Goal: Transaction & Acquisition: Subscribe to service/newsletter

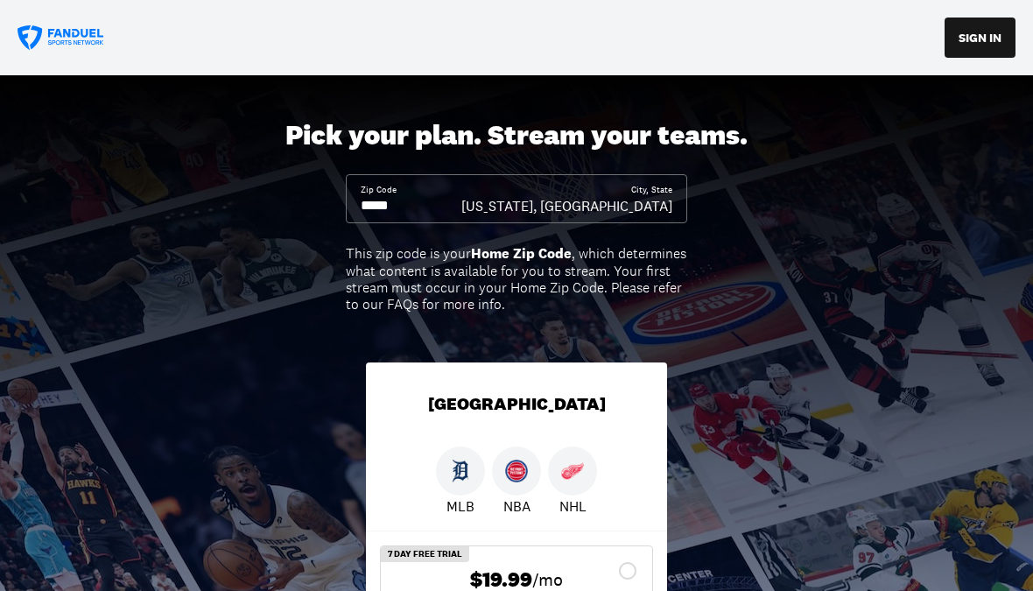
click at [452, 205] on input at bounding box center [411, 205] width 101 height 19
click at [461, 208] on input at bounding box center [411, 205] width 101 height 19
click at [461, 201] on input at bounding box center [411, 205] width 101 height 19
click at [461, 198] on input at bounding box center [411, 205] width 101 height 19
click at [461, 202] on input at bounding box center [411, 205] width 101 height 19
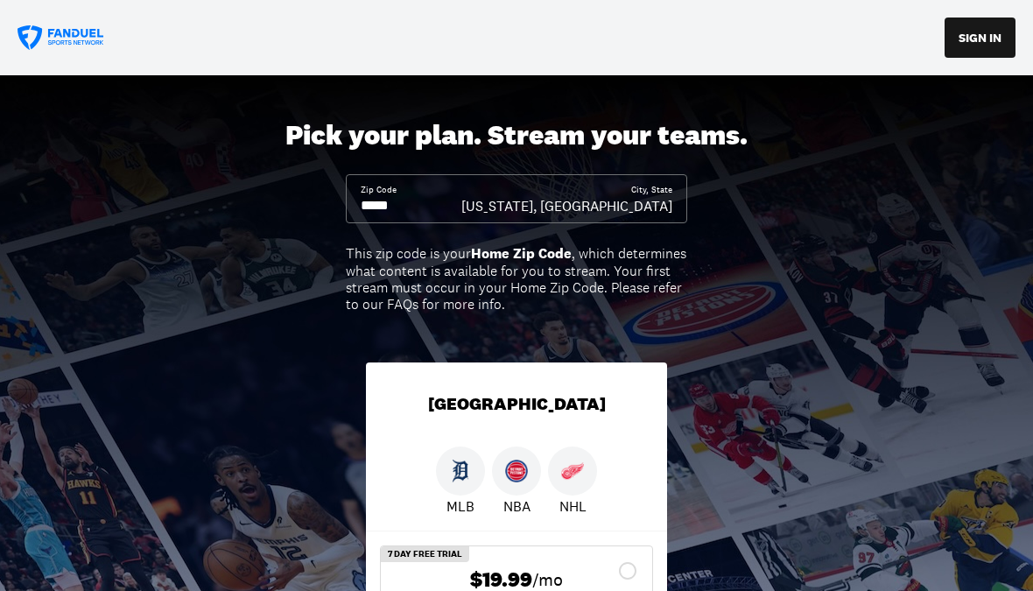
click at [658, 200] on div "[US_STATE], [GEOGRAPHIC_DATA]" at bounding box center [566, 205] width 211 height 19
click at [461, 211] on input at bounding box center [411, 205] width 101 height 19
click at [461, 196] on input at bounding box center [411, 205] width 101 height 19
click at [461, 195] on div "Zip Code" at bounding box center [411, 200] width 101 height 32
click at [461, 196] on input at bounding box center [411, 205] width 101 height 19
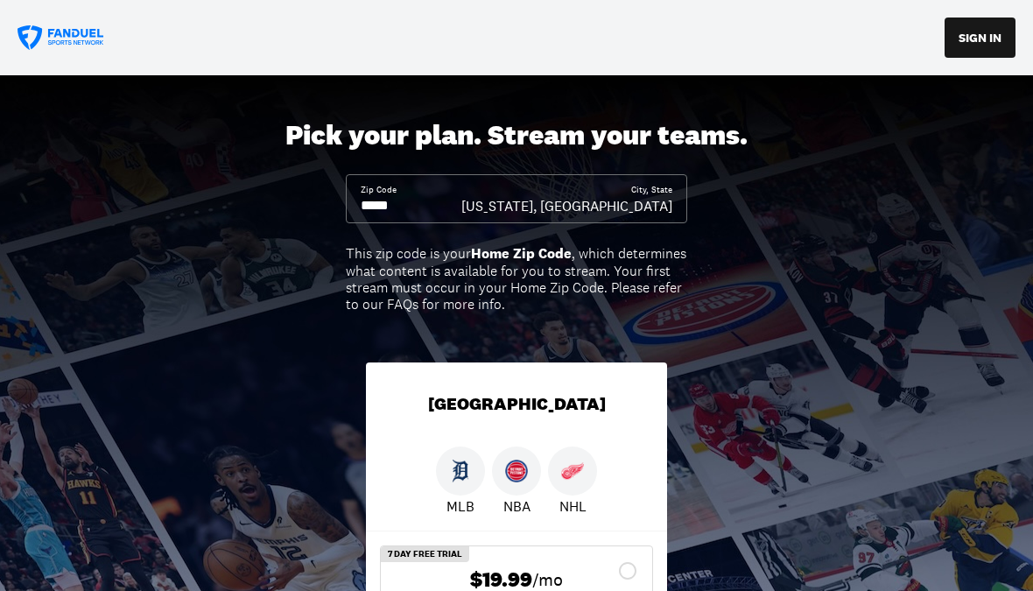
click at [440, 197] on input at bounding box center [411, 205] width 101 height 19
click at [461, 209] on input at bounding box center [411, 205] width 101 height 19
click at [624, 220] on div "Zip Code City, State [US_STATE], [GEOGRAPHIC_DATA]" at bounding box center [516, 198] width 341 height 49
click at [624, 219] on div "Zip Code City, State [US_STATE], [GEOGRAPHIC_DATA]" at bounding box center [516, 198] width 341 height 49
click at [675, 204] on div "Zip Code City, State [US_STATE], [GEOGRAPHIC_DATA]" at bounding box center [516, 198] width 341 height 49
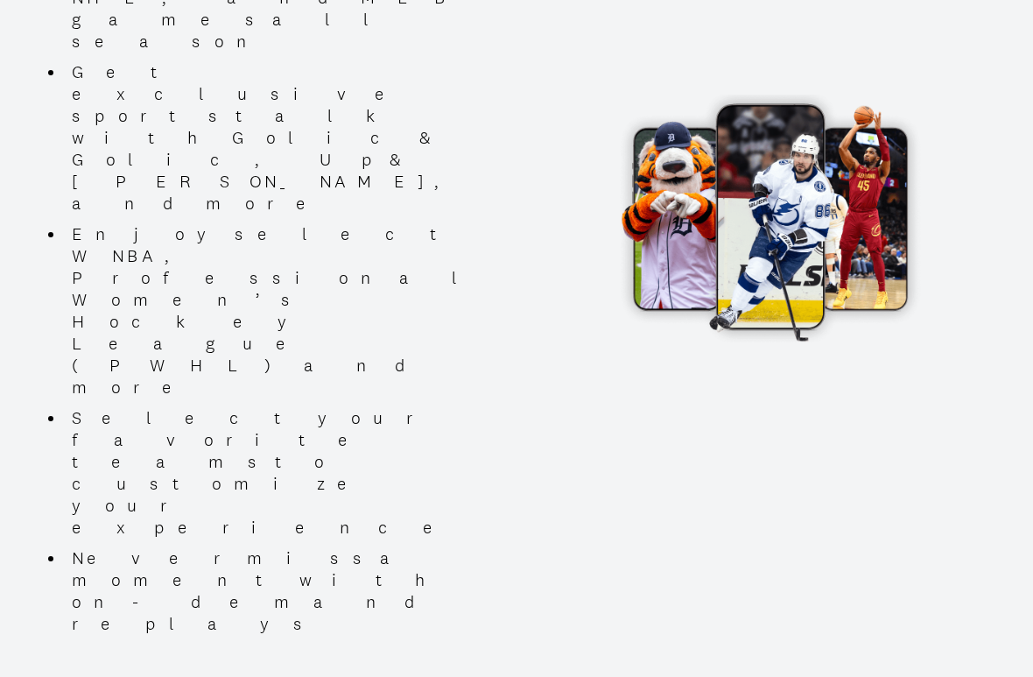
scroll to position [1118, 0]
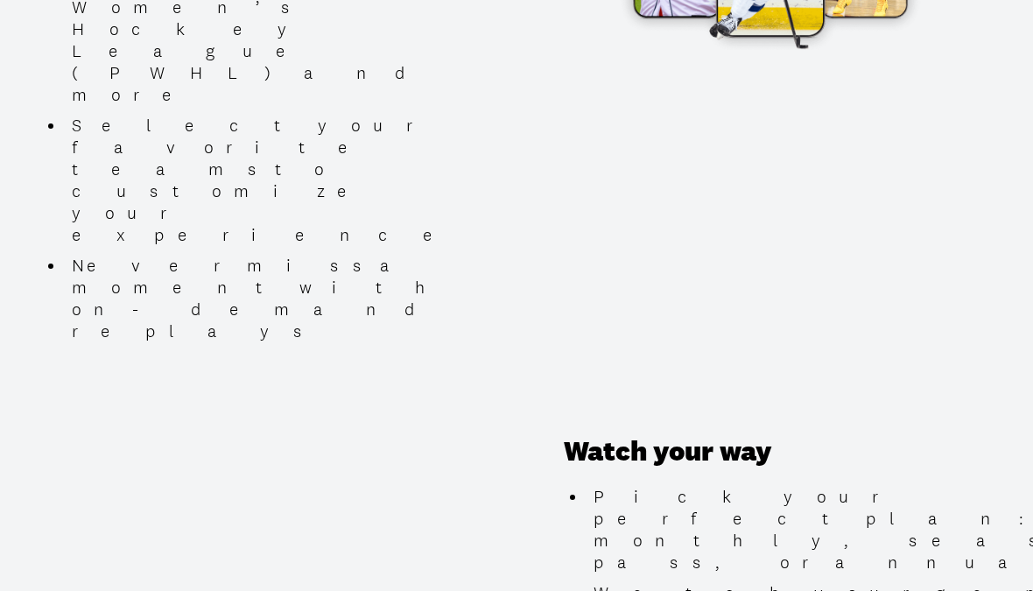
scroll to position [1409, 0]
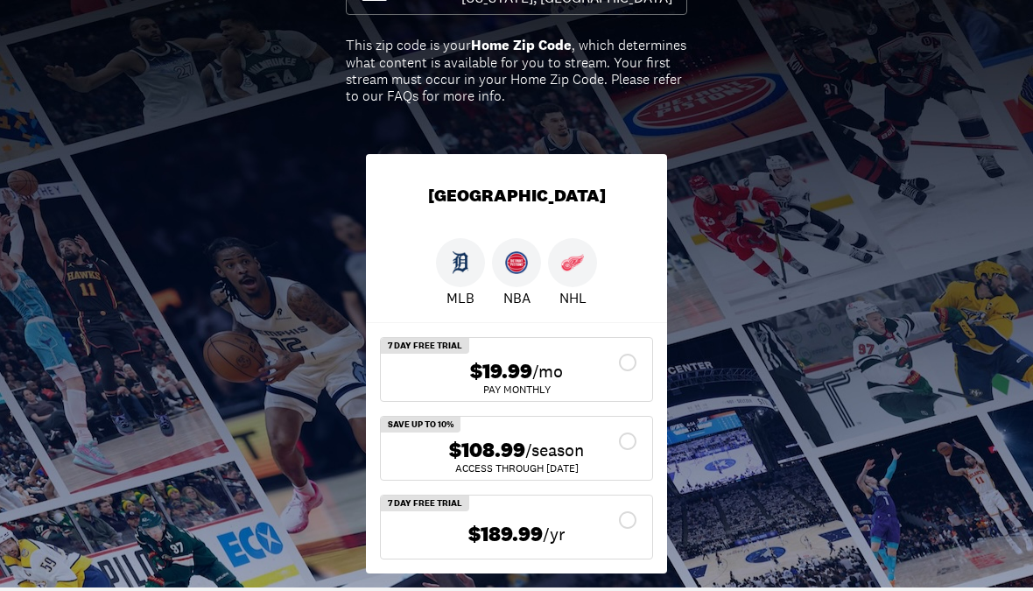
scroll to position [0, 0]
